Goal: Navigation & Orientation: Find specific page/section

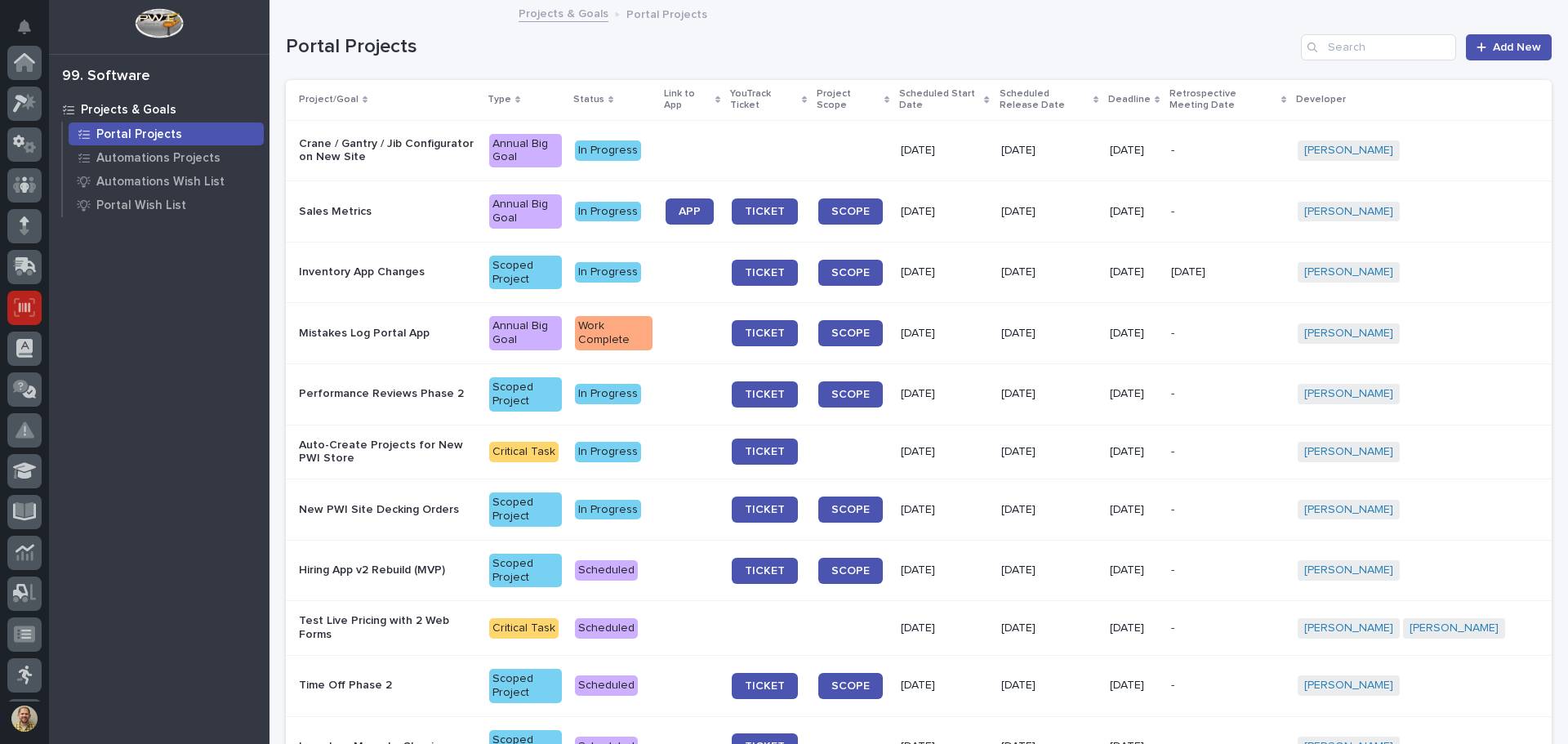
scroll to position [202, 0]
click at [29, 96] on icon at bounding box center [24, 105] width 21 height 19
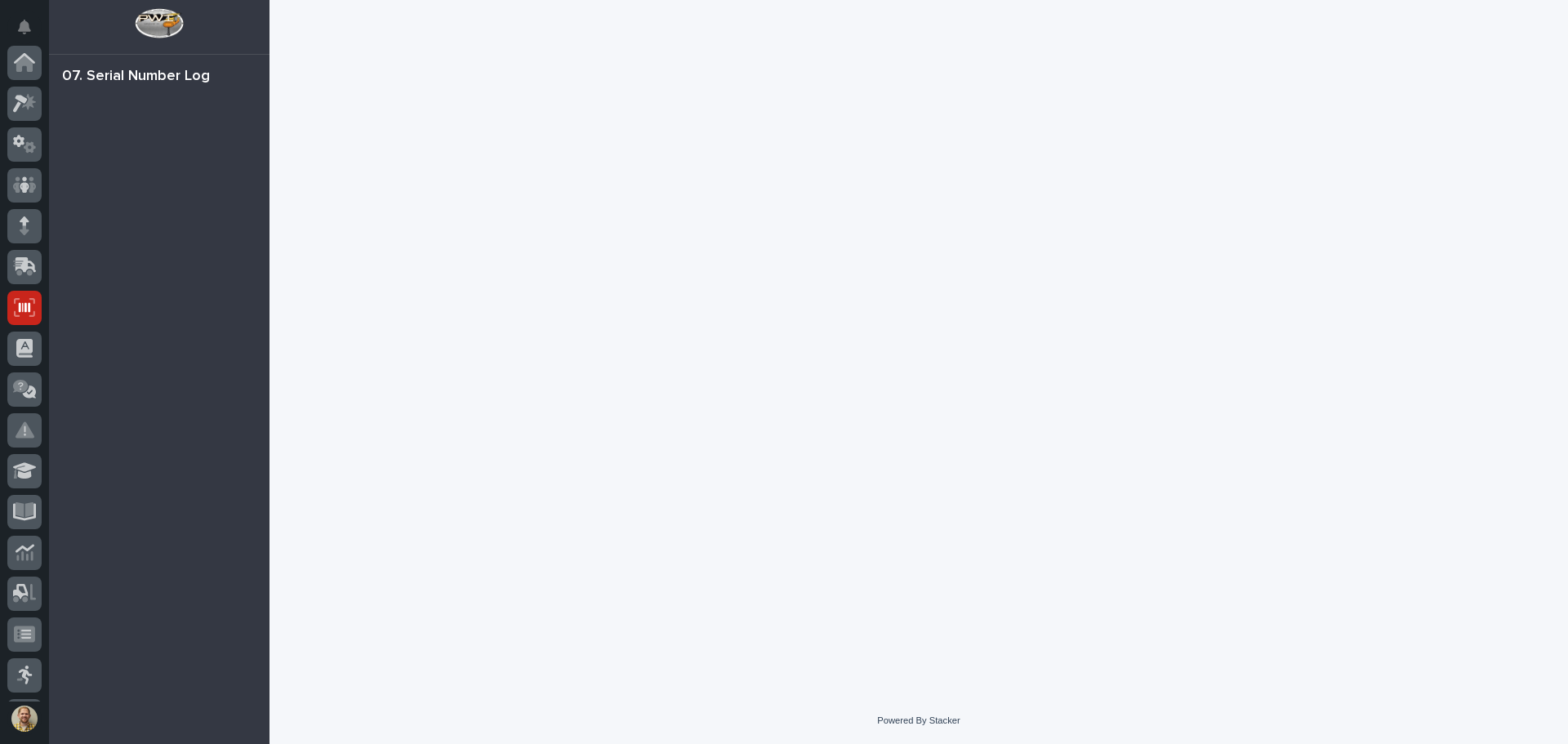
scroll to position [202, 0]
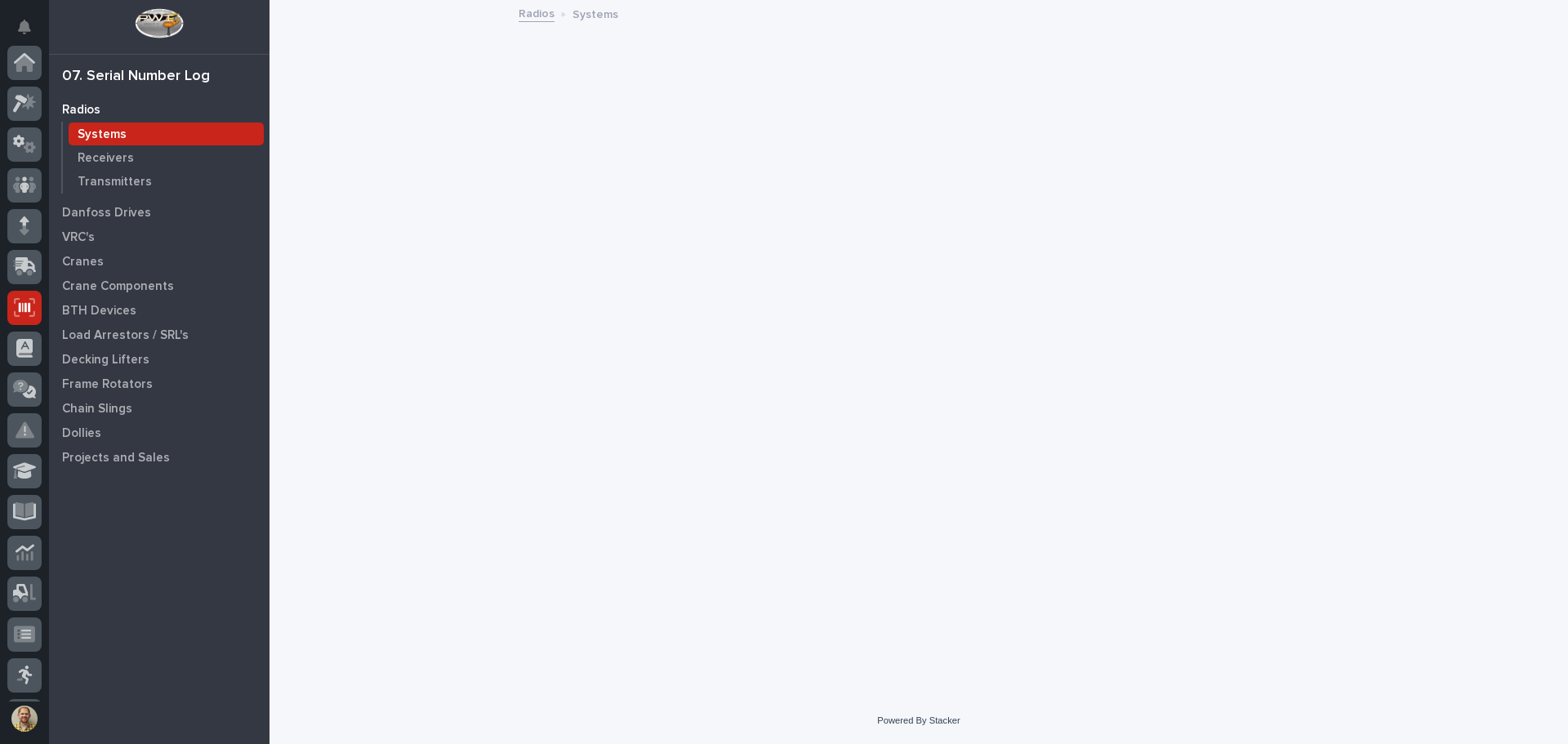
scroll to position [202, 0]
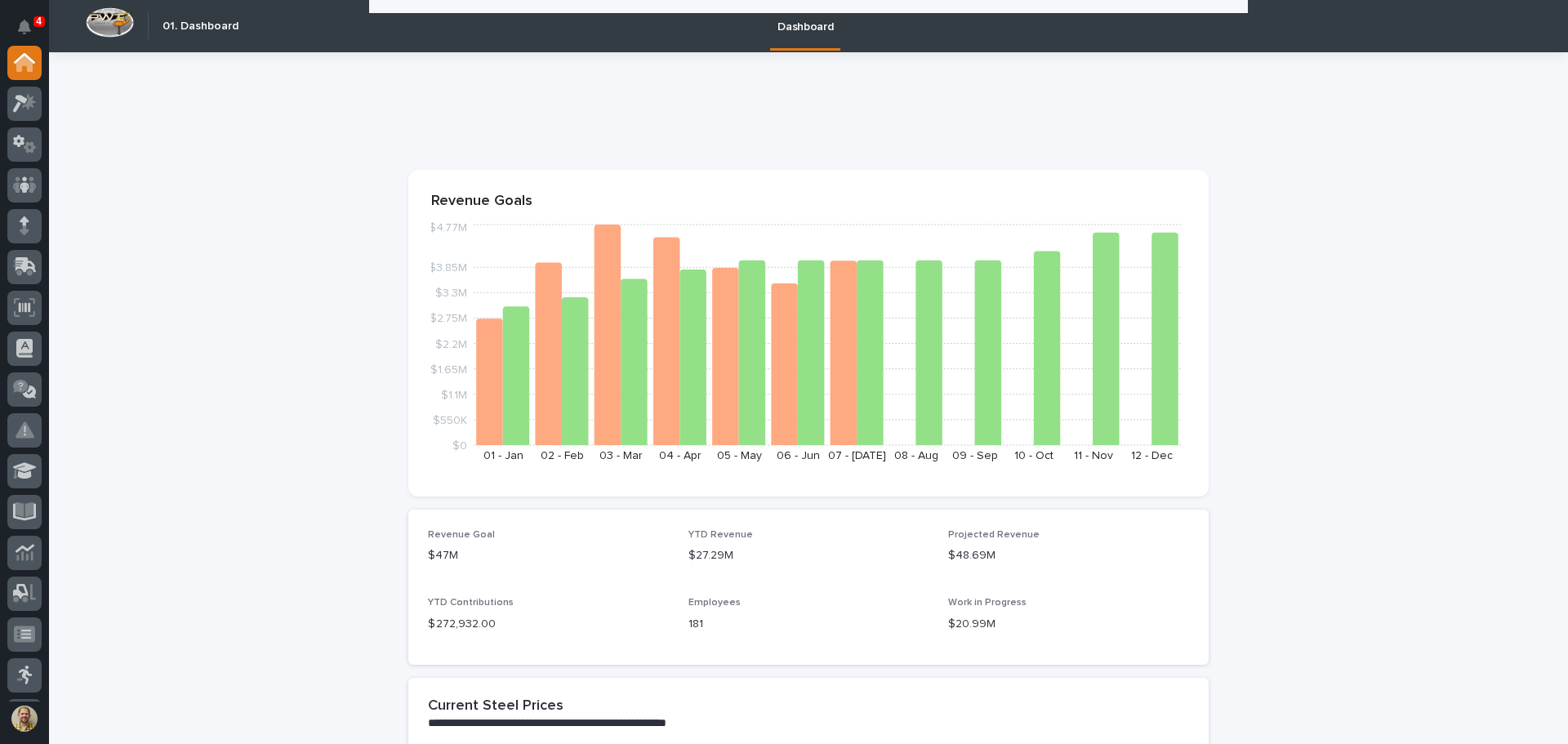
scroll to position [1199, 0]
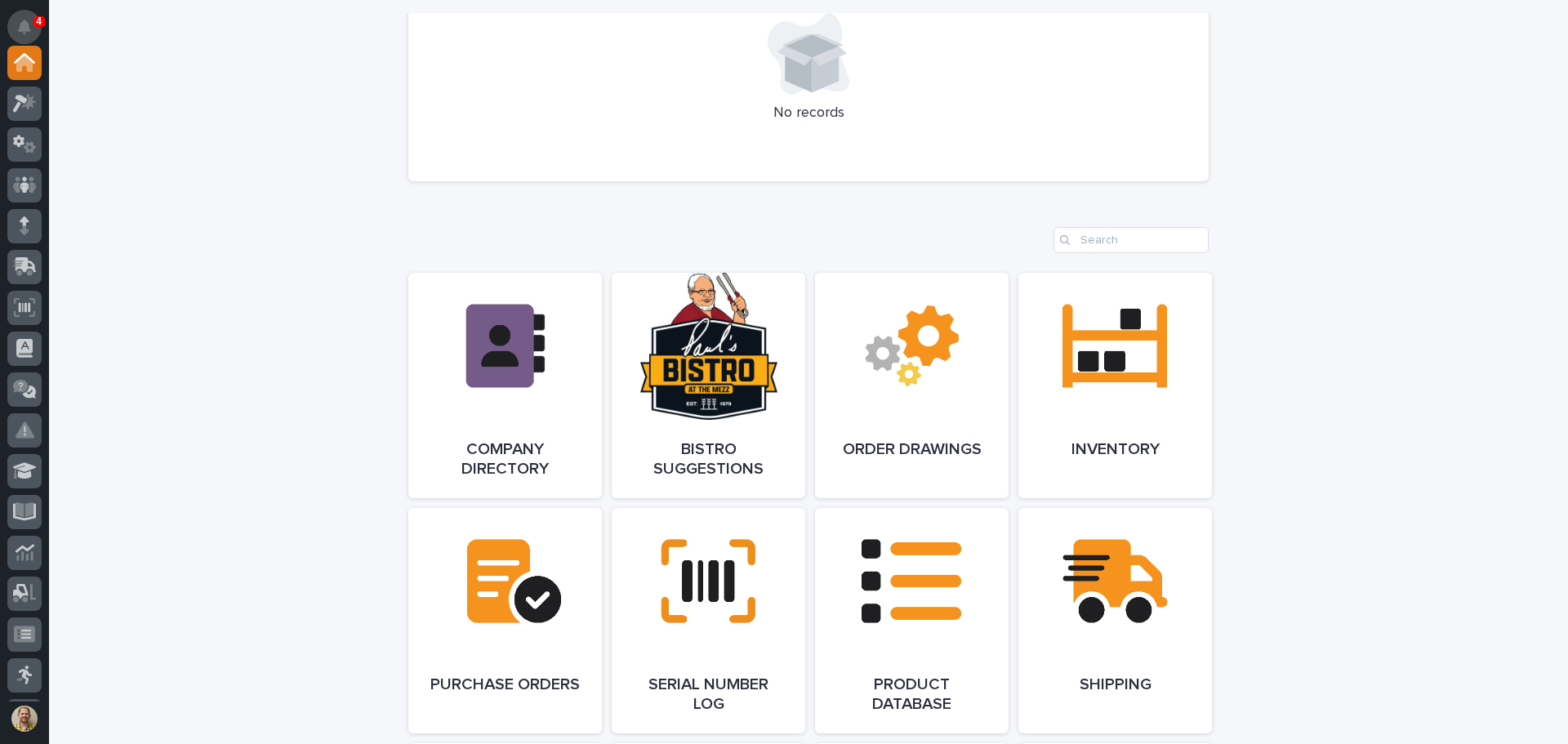
click at [30, 23] on icon "Notifications" at bounding box center [24, 27] width 13 height 15
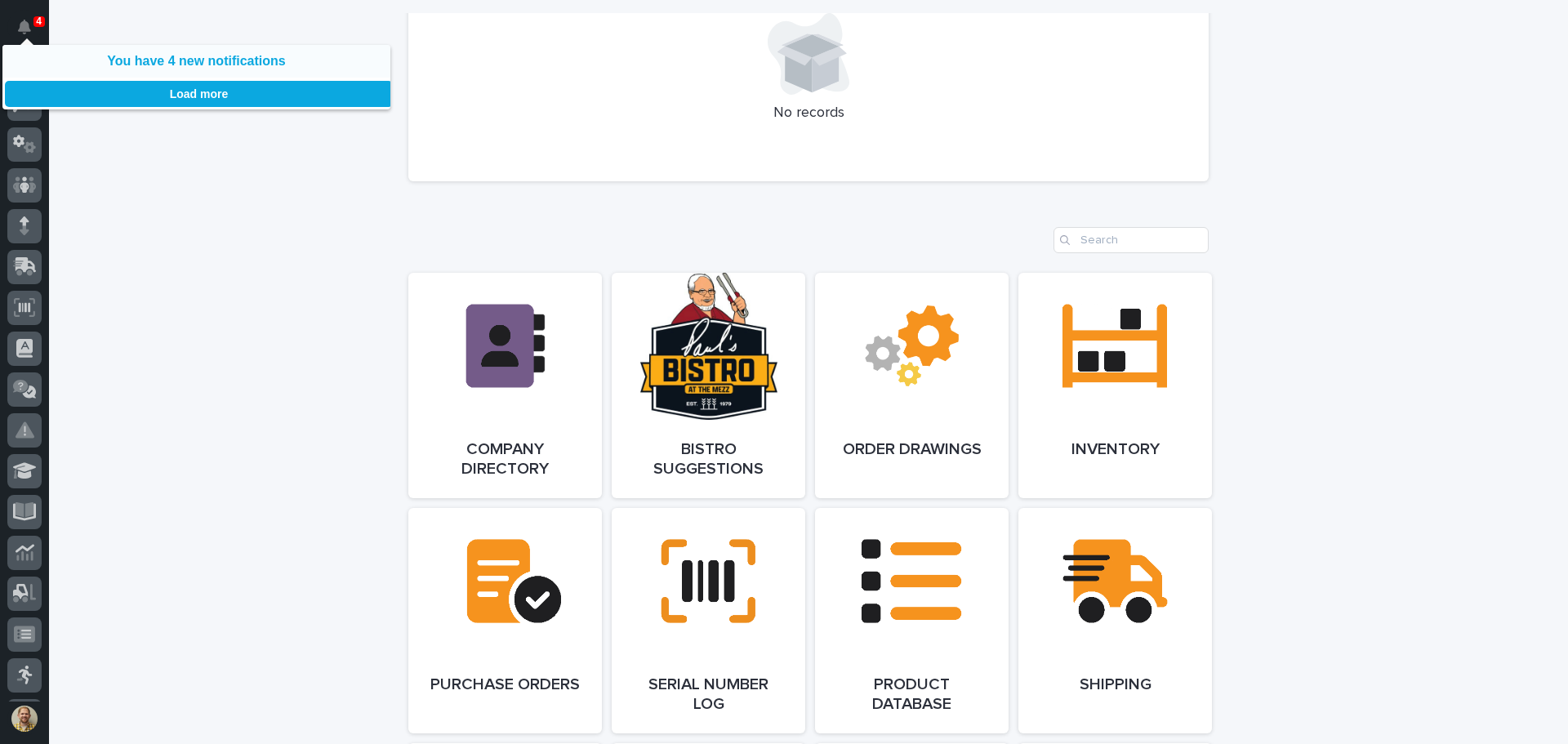
click at [154, 62] on link "You have 4 new notifications" at bounding box center [196, 62] width 178 height 15
click at [169, 94] on button "Load more" at bounding box center [199, 94] width 388 height 26
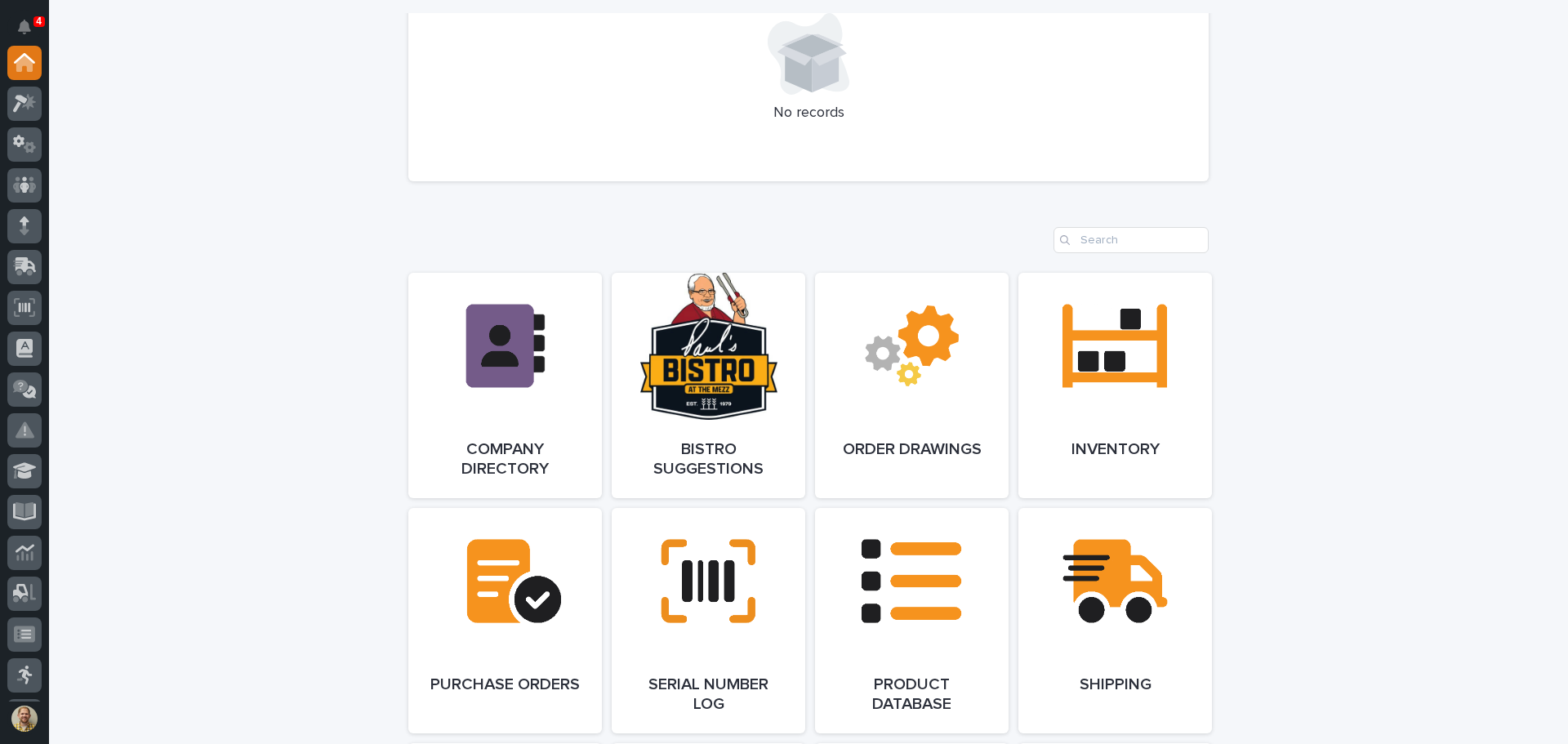
click at [1242, 153] on div "**********" at bounding box center [807, 378] width 1519 height 3050
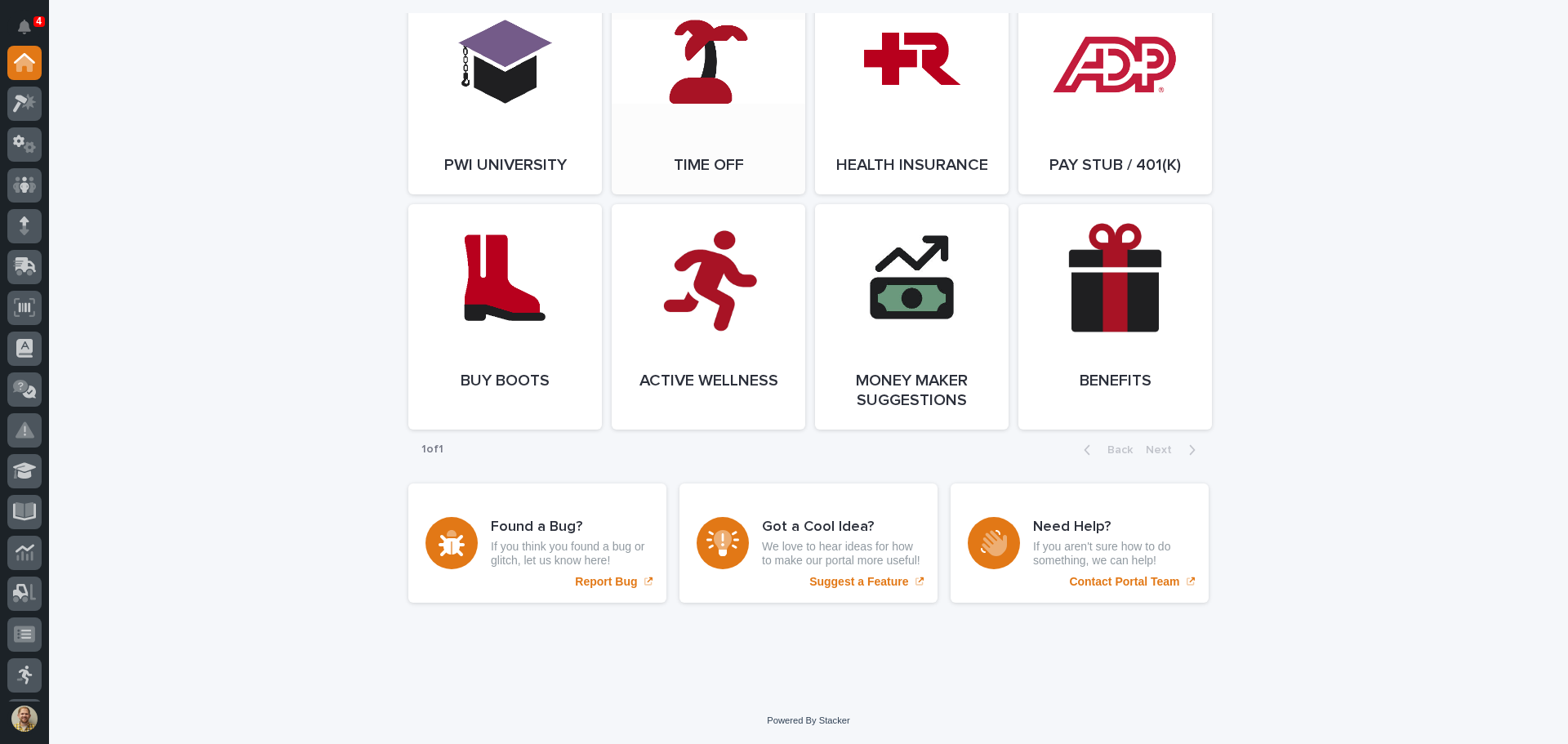
scroll to position [2424, 0]
